Goal: Task Accomplishment & Management: Use online tool/utility

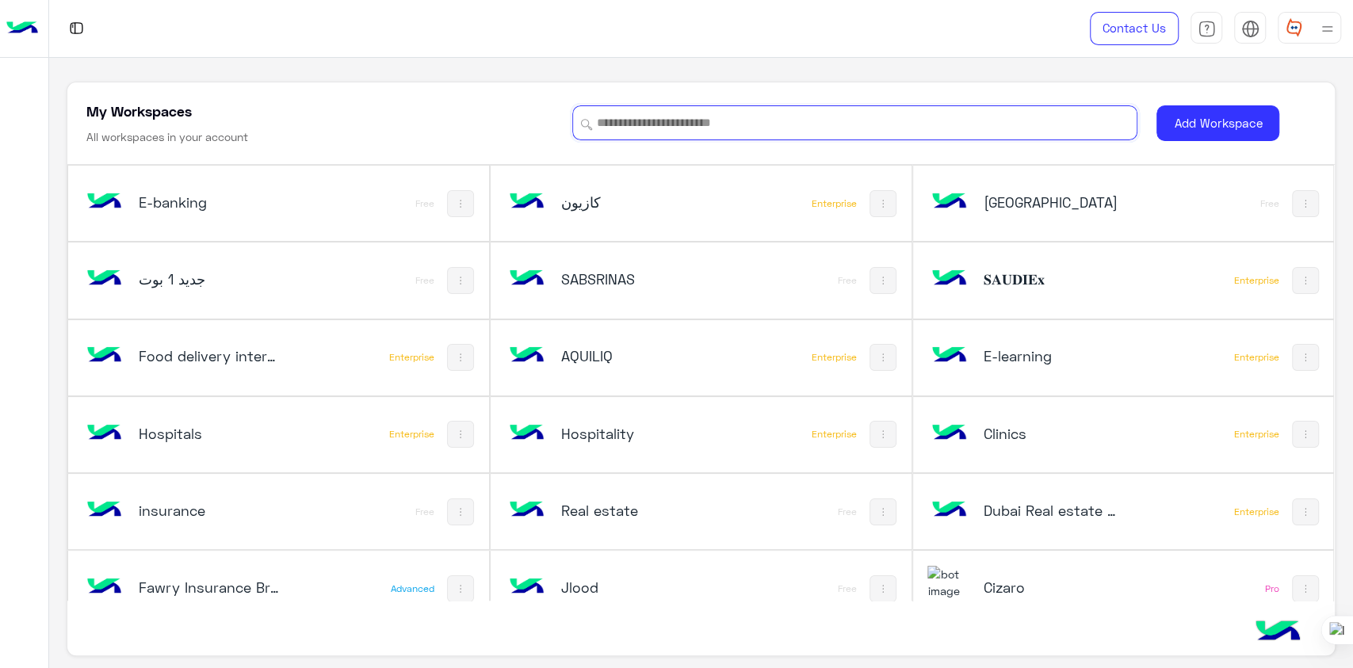
click at [898, 132] on input at bounding box center [854, 122] width 565 height 35
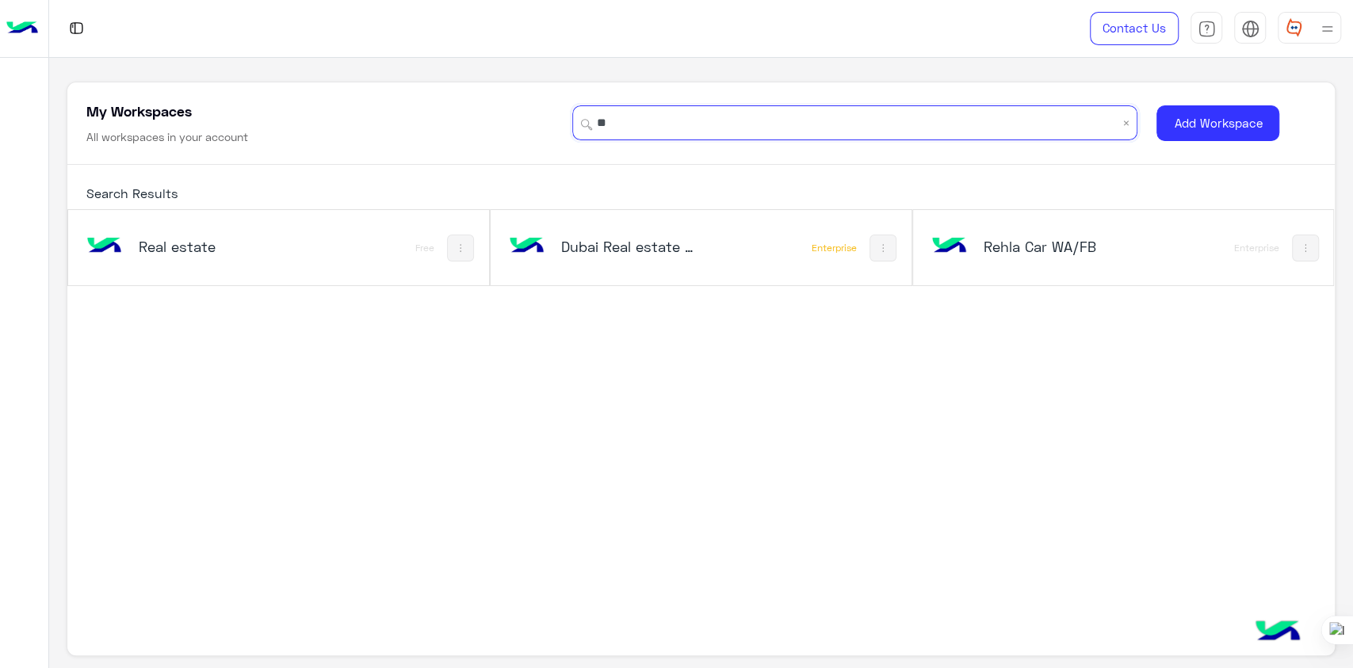
type input "**"
click at [970, 238] on div "Rehla Car WA/FB" at bounding box center [1044, 248] width 235 height 46
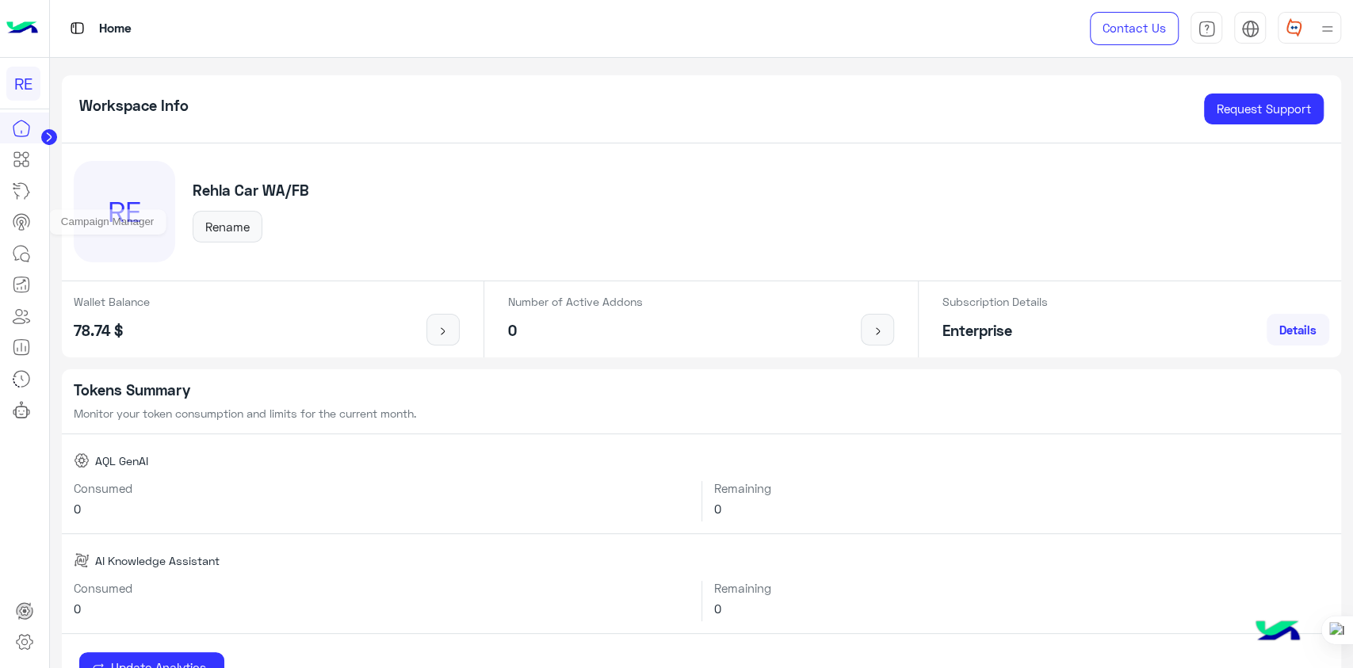
click at [14, 216] on icon at bounding box center [21, 221] width 19 height 19
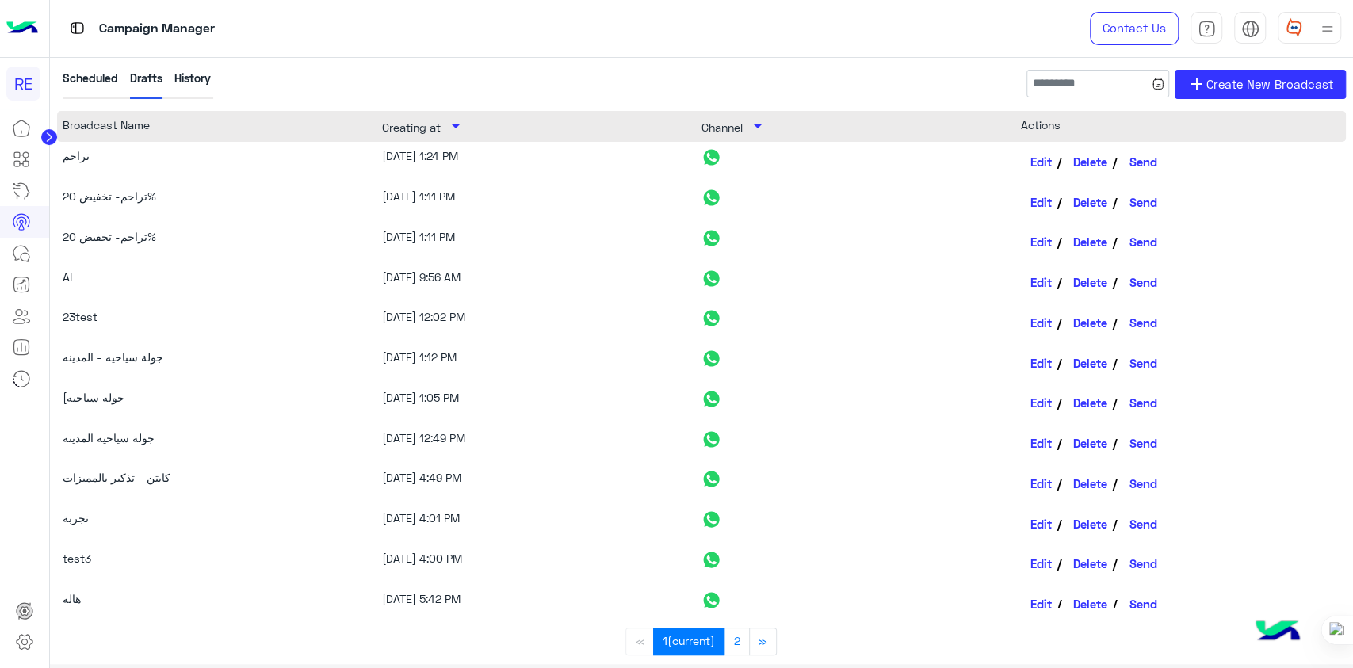
click at [186, 78] on div "History" at bounding box center [192, 84] width 36 height 29
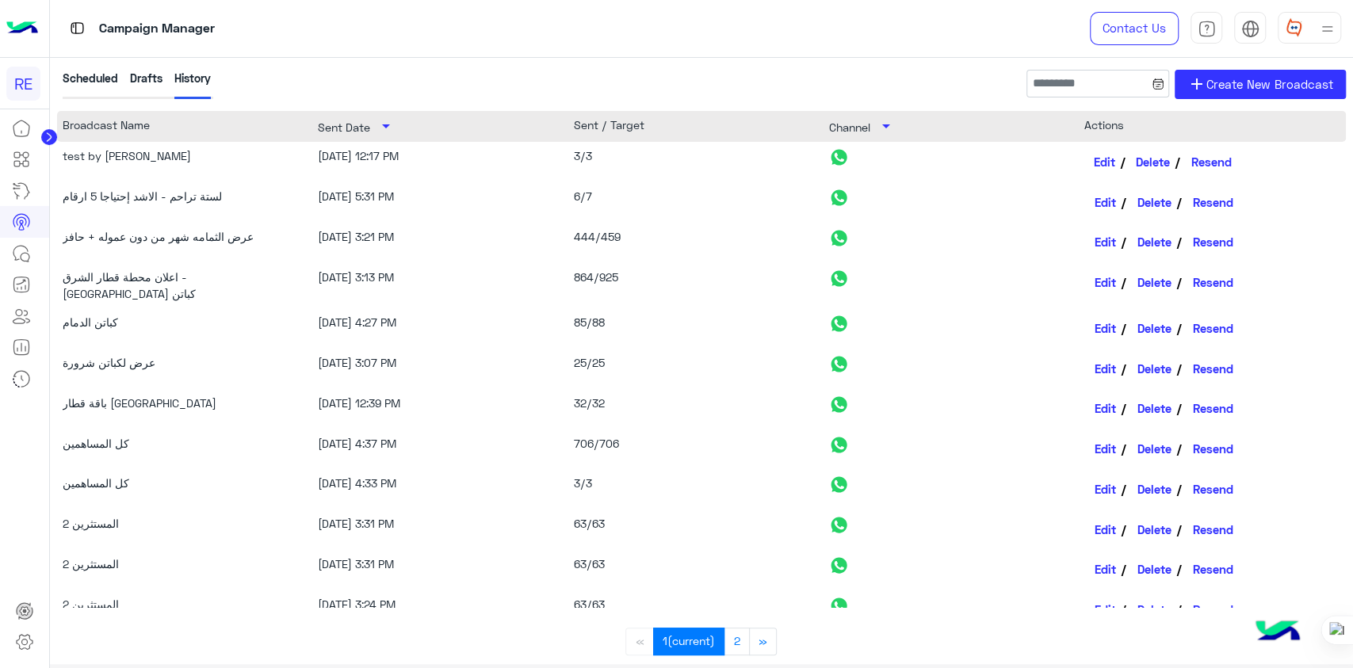
click at [1100, 162] on link "Edit" at bounding box center [1104, 161] width 41 height 27
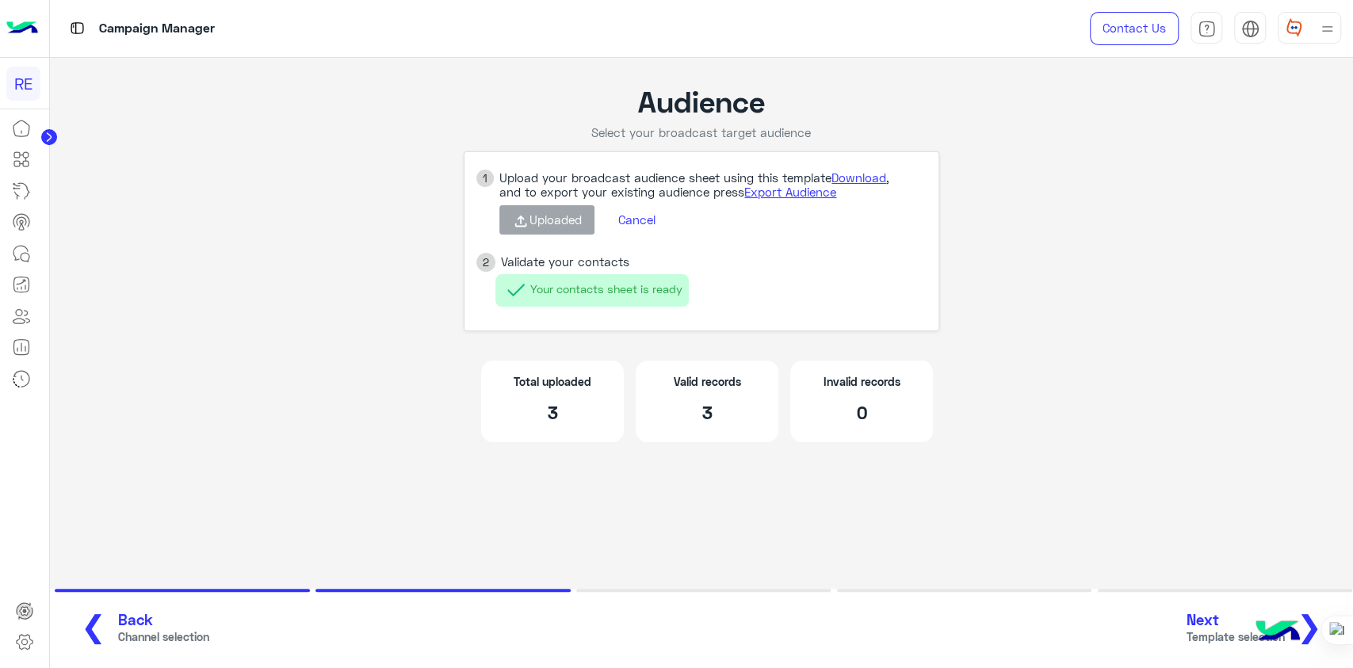
drag, startPoint x: 645, startPoint y: 222, endPoint x: 950, endPoint y: 284, distance: 311.4
click at [950, 284] on app-broadcast-wa-creation "Audience Select your broadcast target audience 1 Upload your broadcast audience…" at bounding box center [701, 272] width 1303 height 429
click at [1204, 619] on span "Next" at bounding box center [1235, 620] width 98 height 18
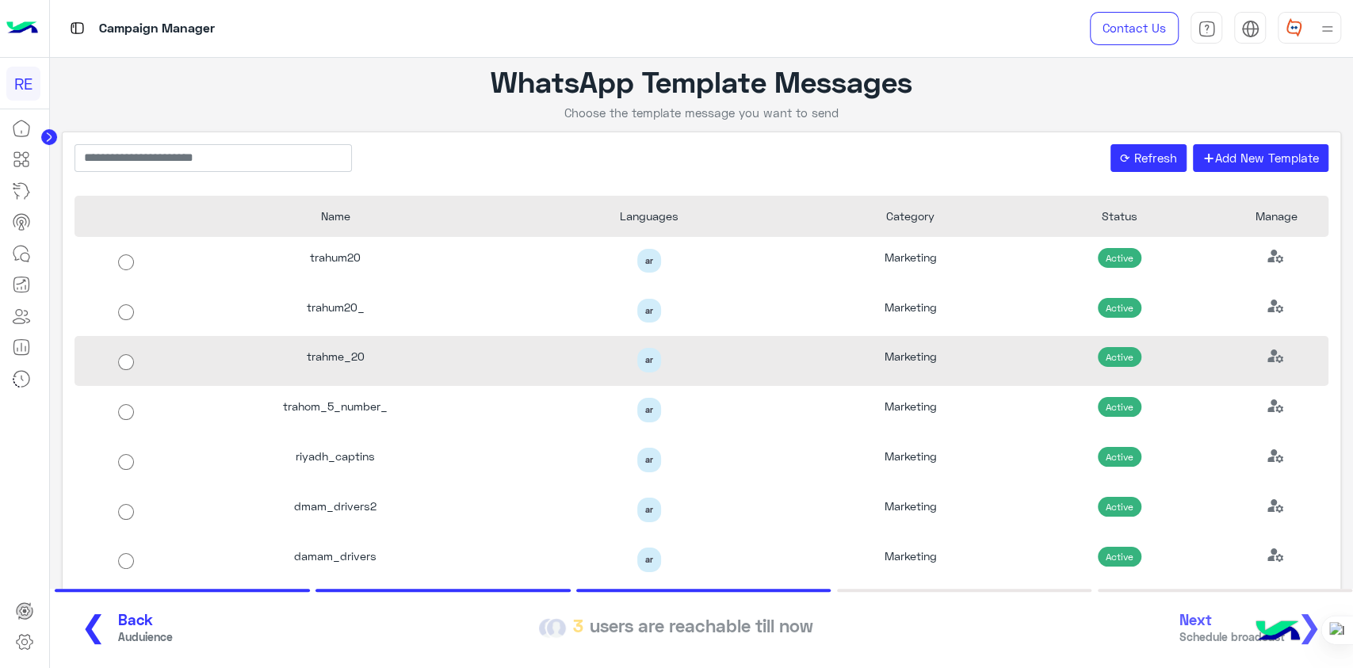
click at [441, 348] on div "trahme_20" at bounding box center [335, 361] width 314 height 50
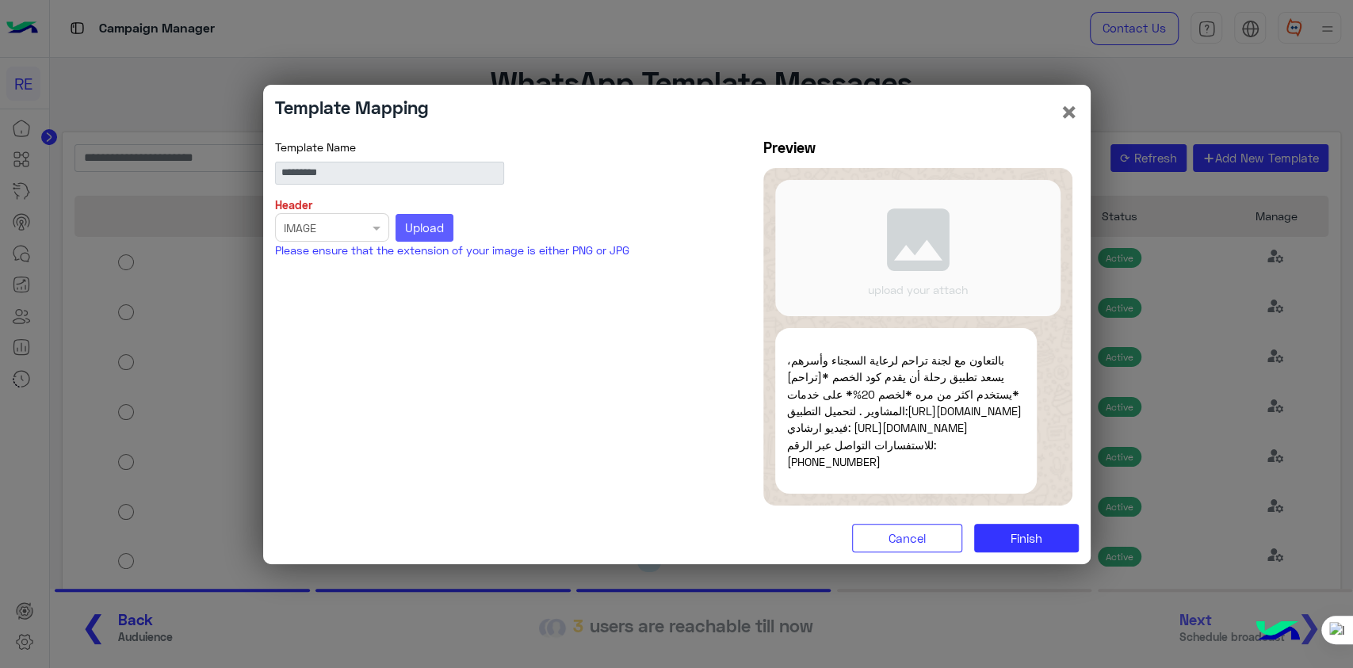
click at [425, 227] on button "Upload" at bounding box center [424, 228] width 59 height 29
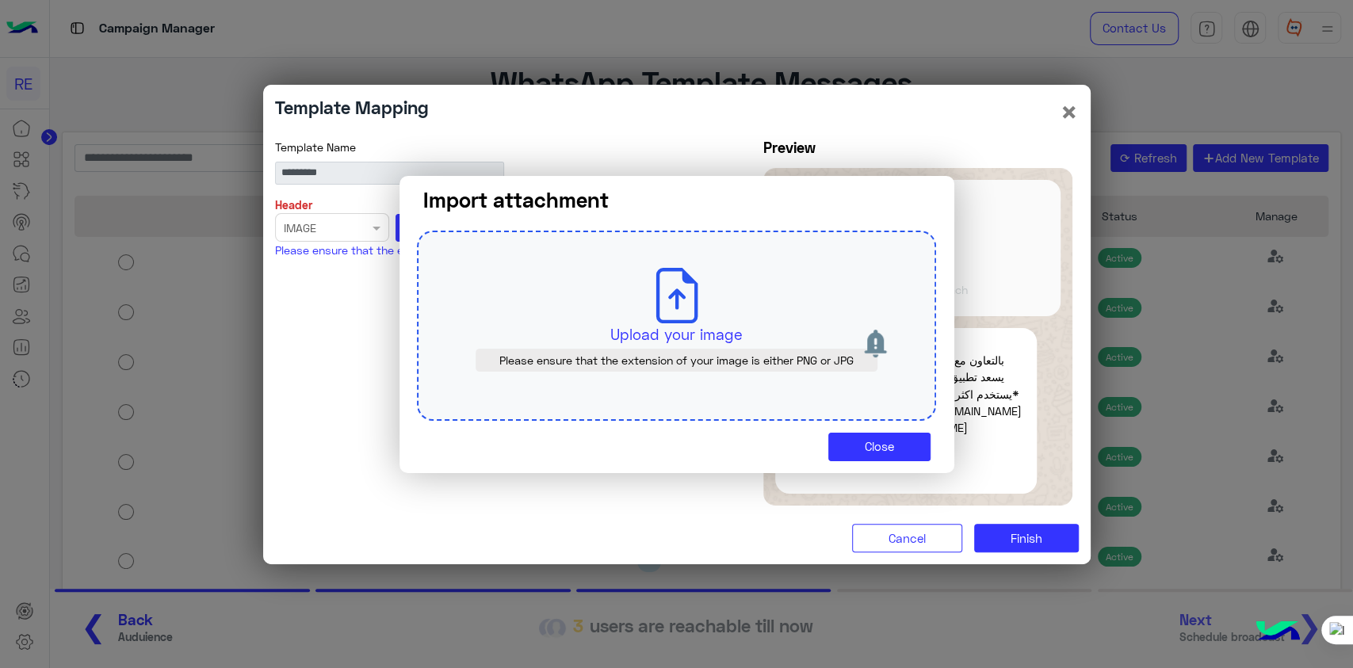
click at [681, 338] on p "Upload your image" at bounding box center [676, 334] width 445 height 22
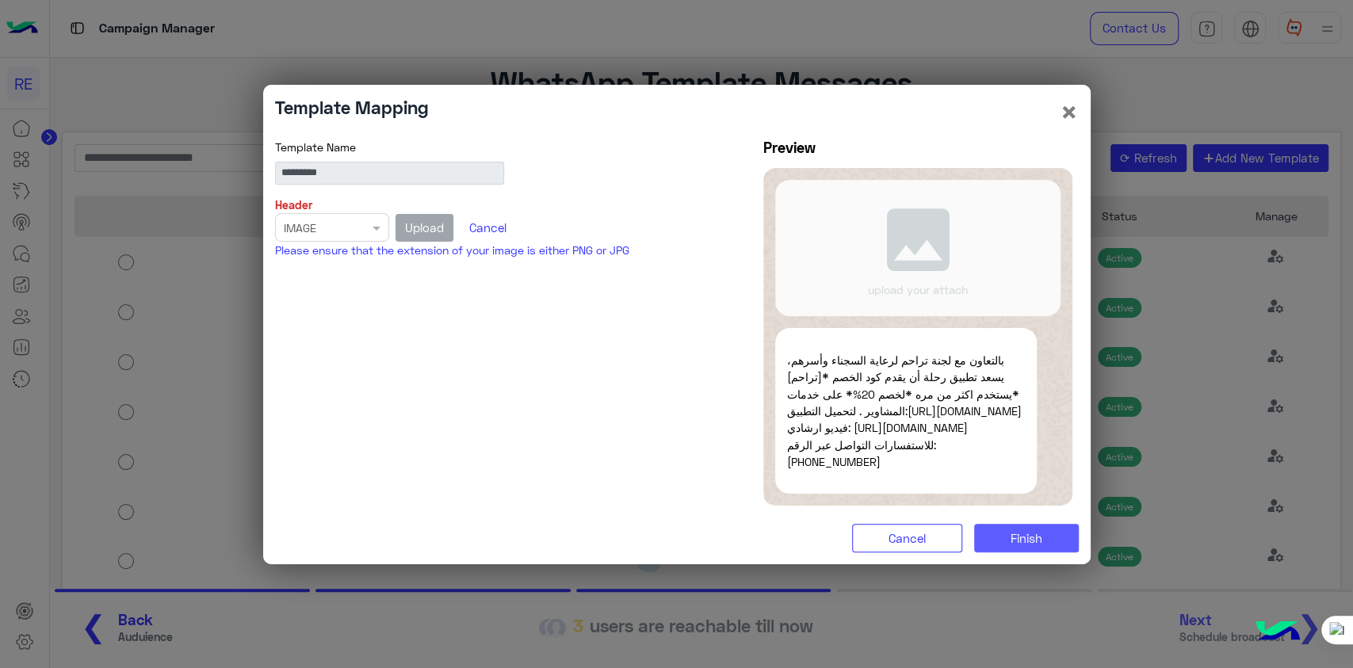
click at [1036, 545] on span "Finish" at bounding box center [1026, 538] width 32 height 14
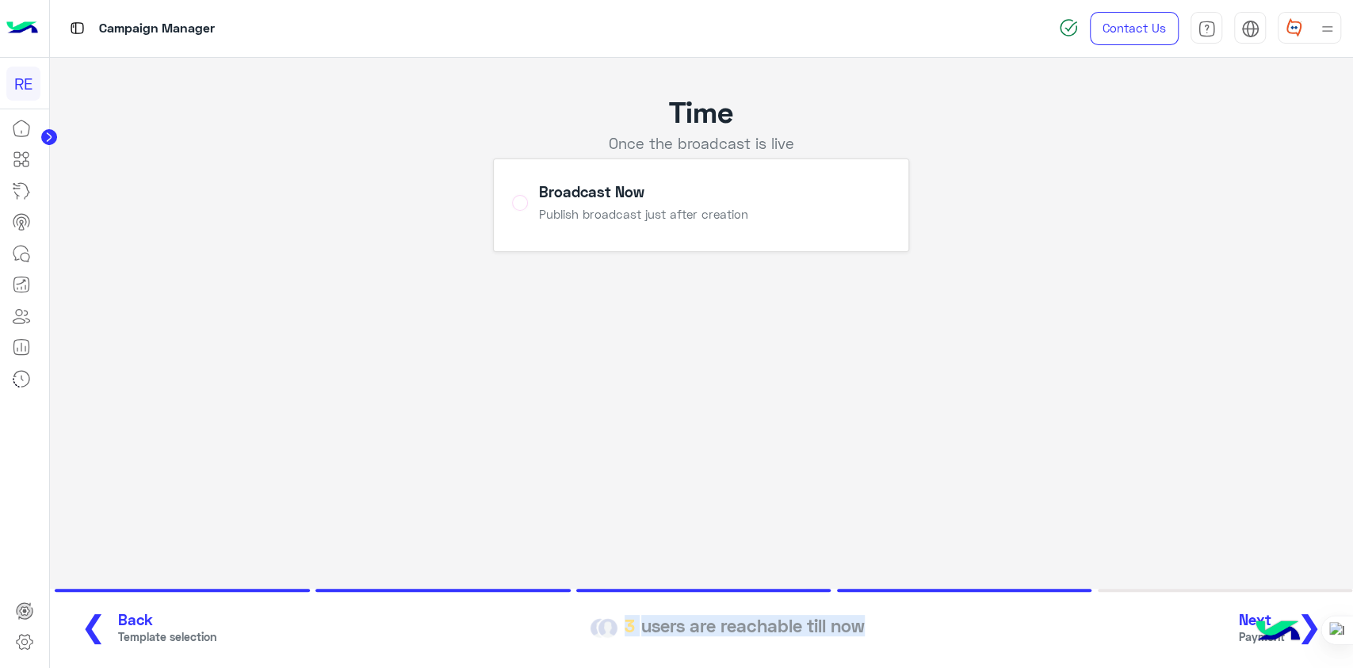
drag, startPoint x: 626, startPoint y: 624, endPoint x: 873, endPoint y: 631, distance: 247.3
click at [873, 631] on div "❮ Back Template selection 3 users are reachable till now Next Payment ❯" at bounding box center [701, 629] width 1275 height 44
click at [1141, 390] on app-broadcast "Time Once the broadcast is live Broadcast Now Publish broadcast just after crea…" at bounding box center [701, 361] width 1303 height 607
click at [1314, 613] on span "❯" at bounding box center [1308, 626] width 25 height 36
